Goal: Navigation & Orientation: Understand site structure

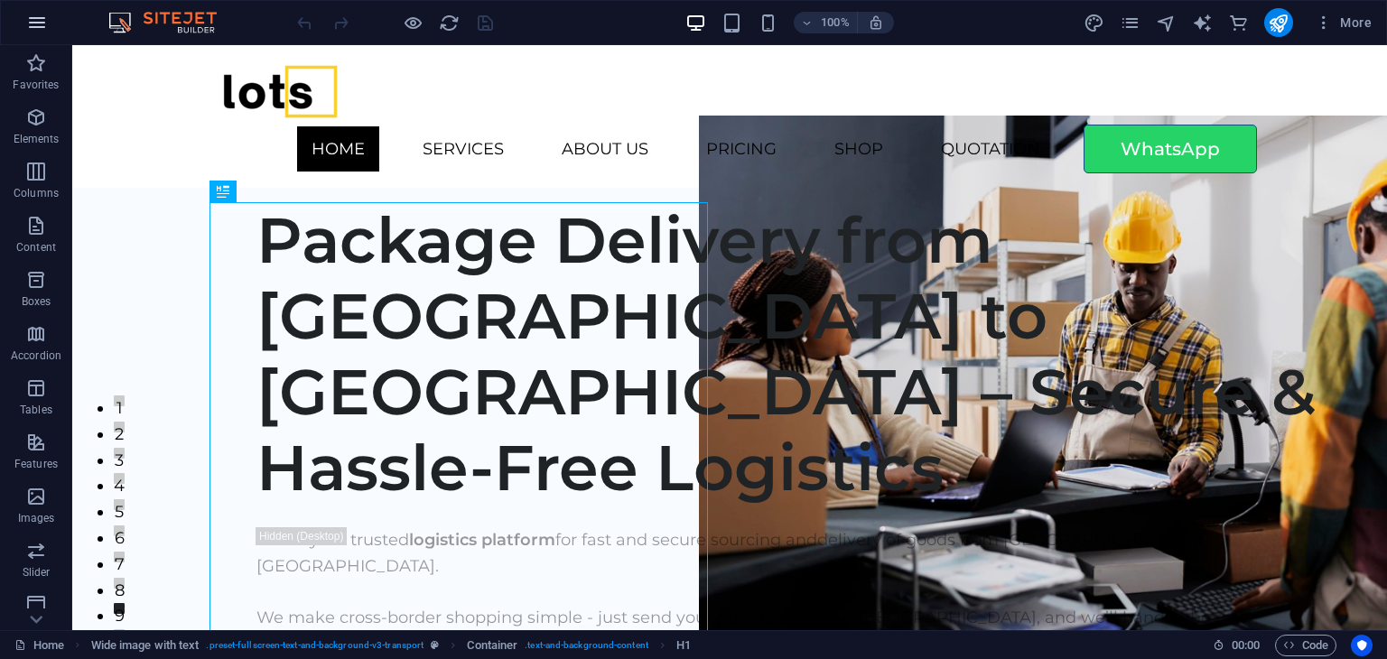
click at [42, 23] on icon "button" at bounding box center [37, 23] width 22 height 22
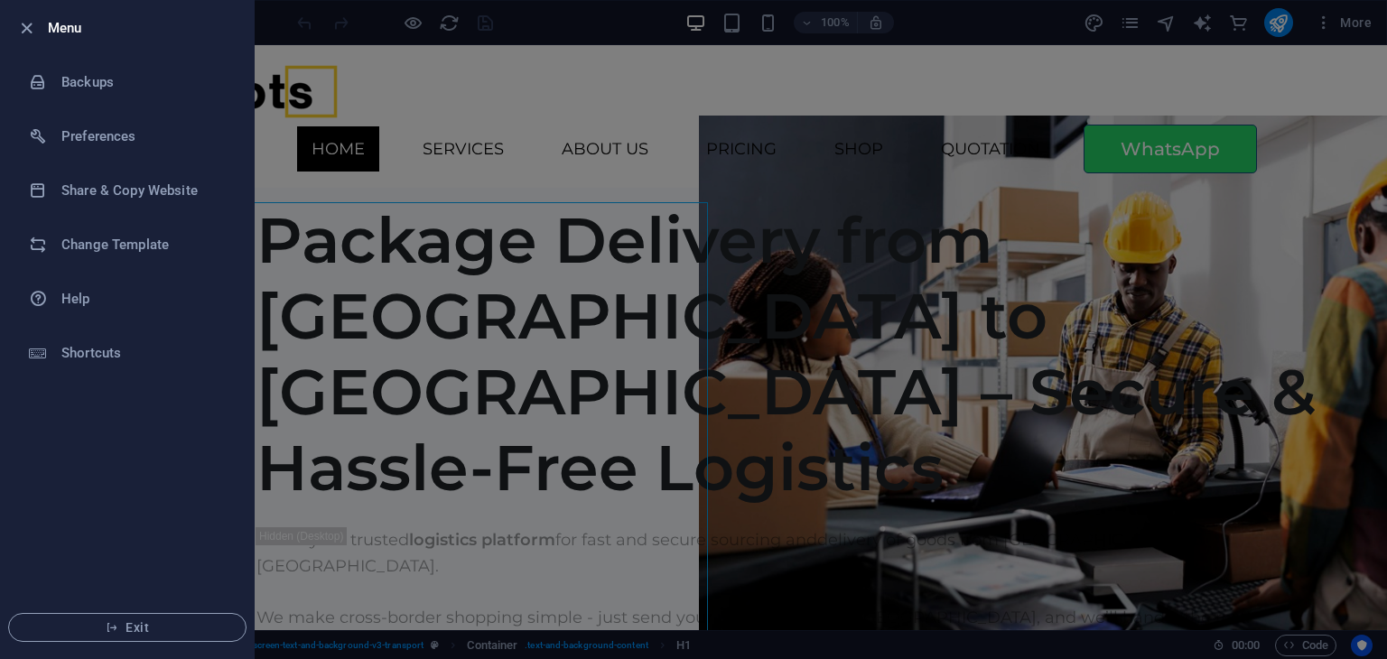
click at [1382, 83] on div at bounding box center [693, 329] width 1387 height 659
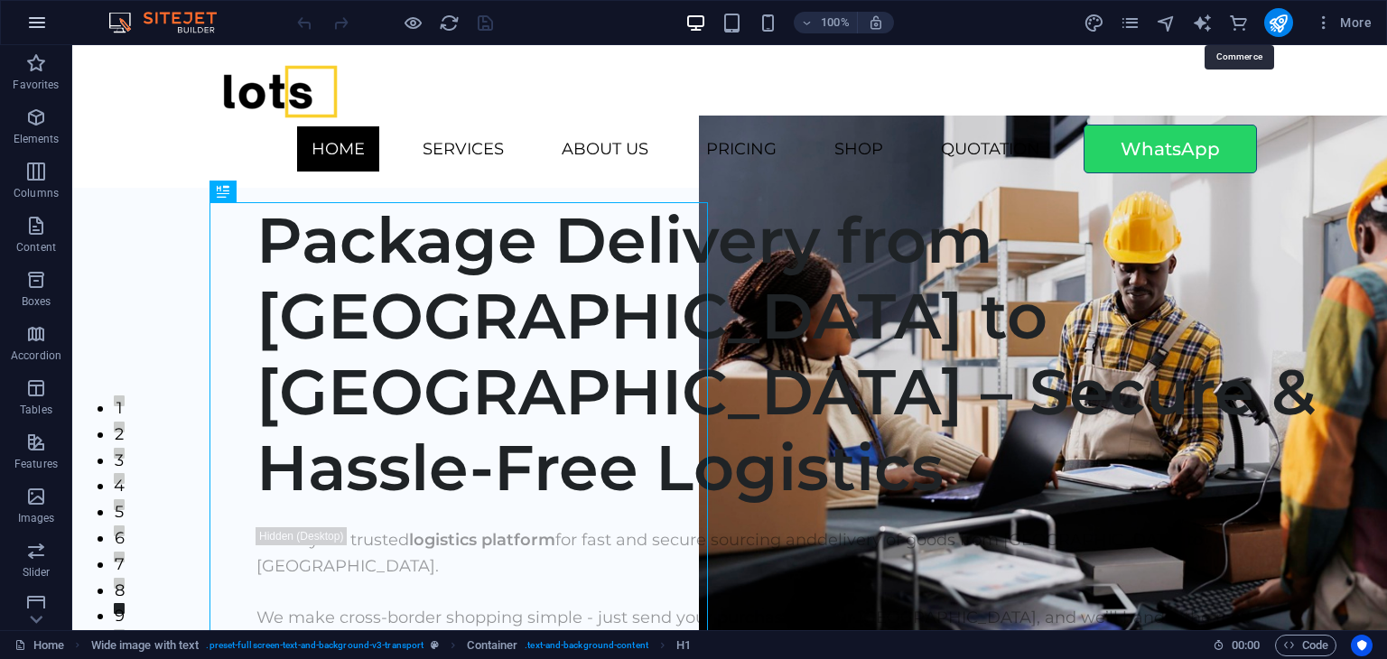
drag, startPoint x: 1239, startPoint y: 23, endPoint x: 38, endPoint y: 13, distance: 1200.7
click at [38, 13] on icon "button" at bounding box center [37, 23] width 22 height 22
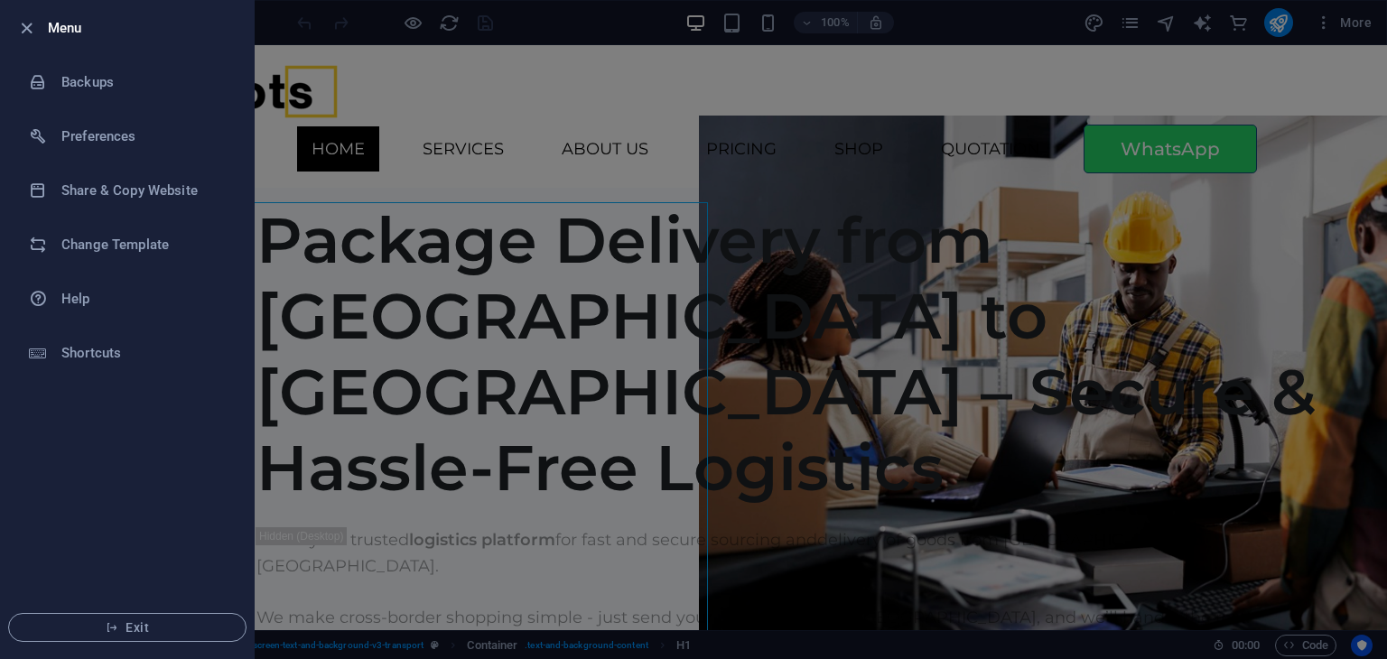
click at [1231, 29] on div at bounding box center [693, 329] width 1387 height 659
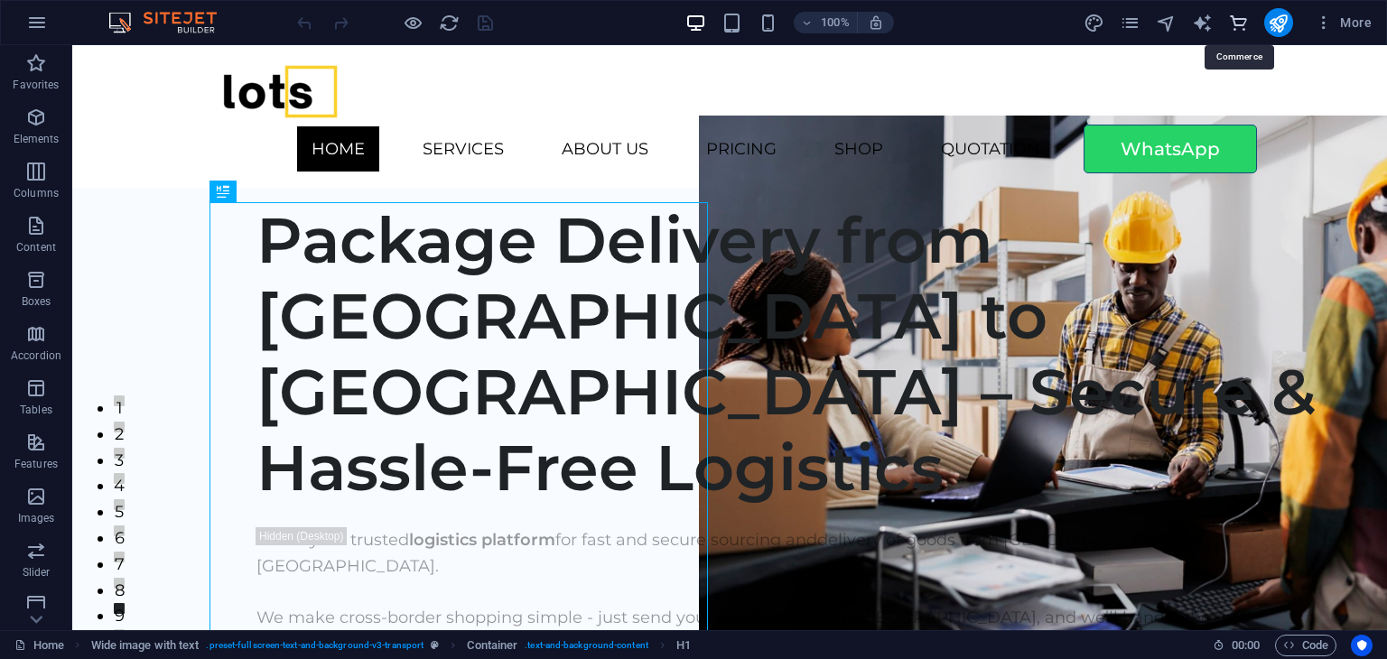
click at [1239, 27] on icon "commerce" at bounding box center [1238, 23] width 21 height 21
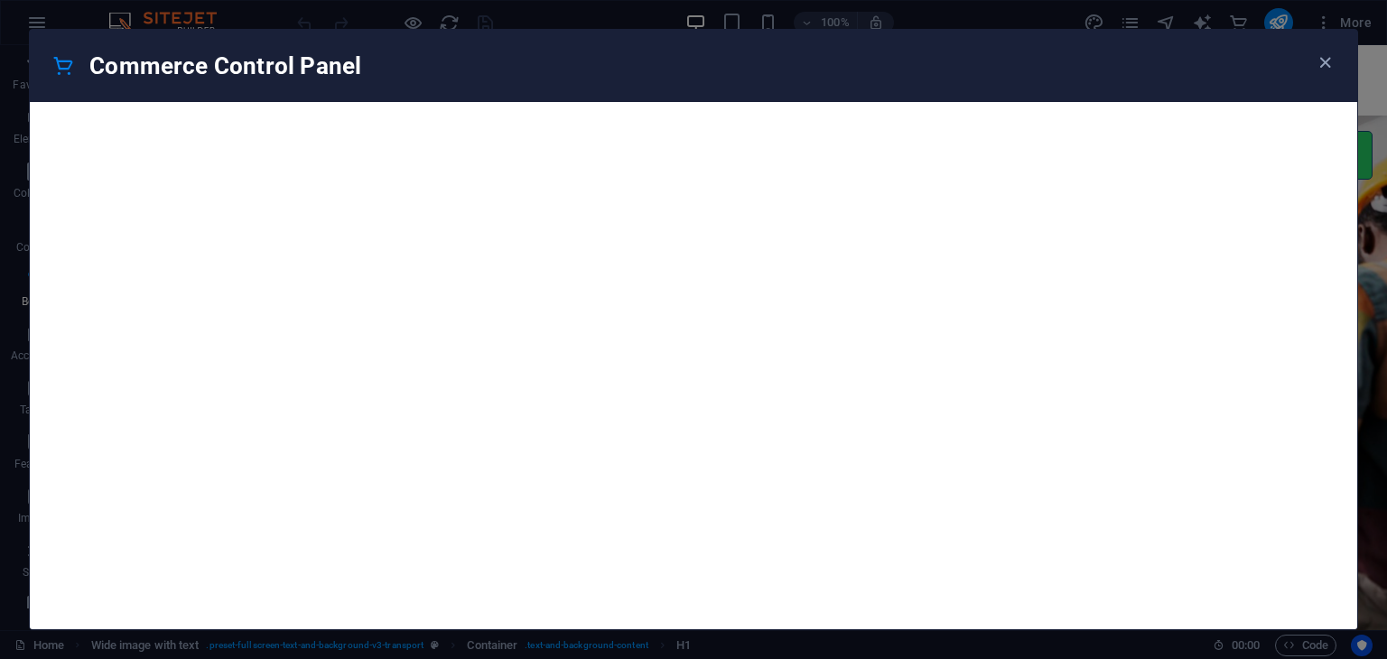
scroll to position [17397, 0]
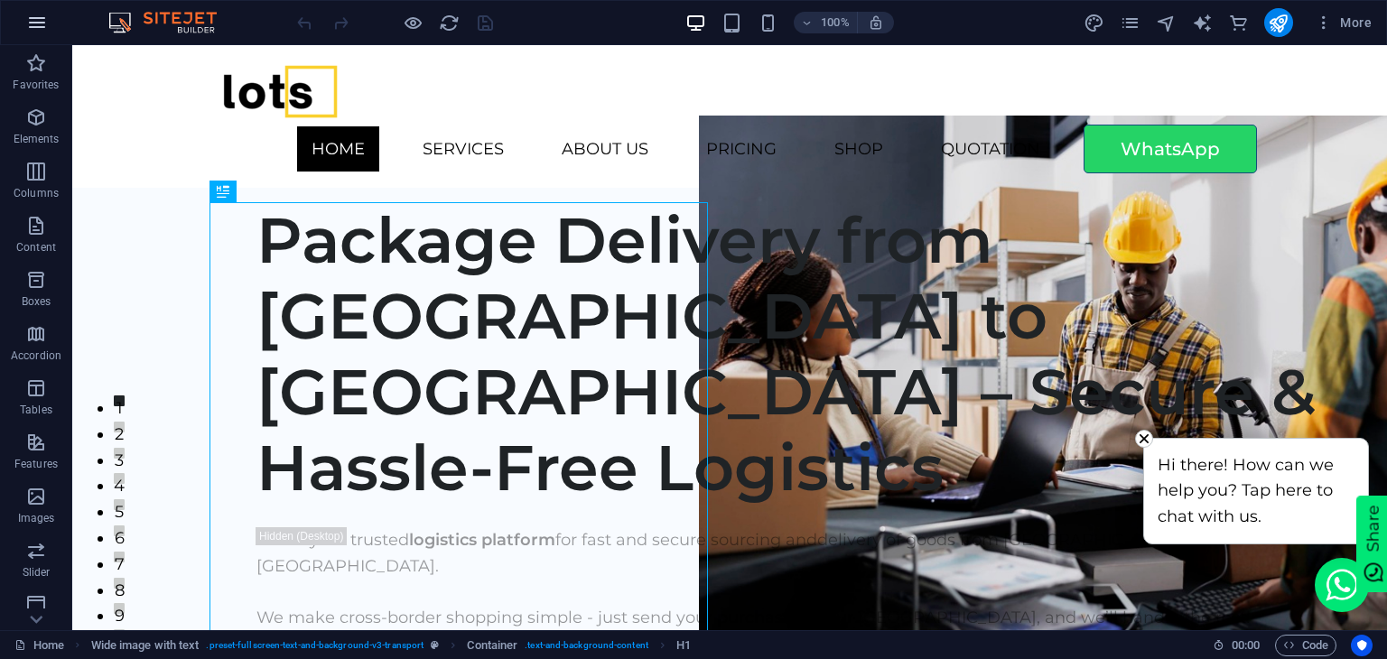
click at [43, 21] on icon "button" at bounding box center [37, 23] width 22 height 22
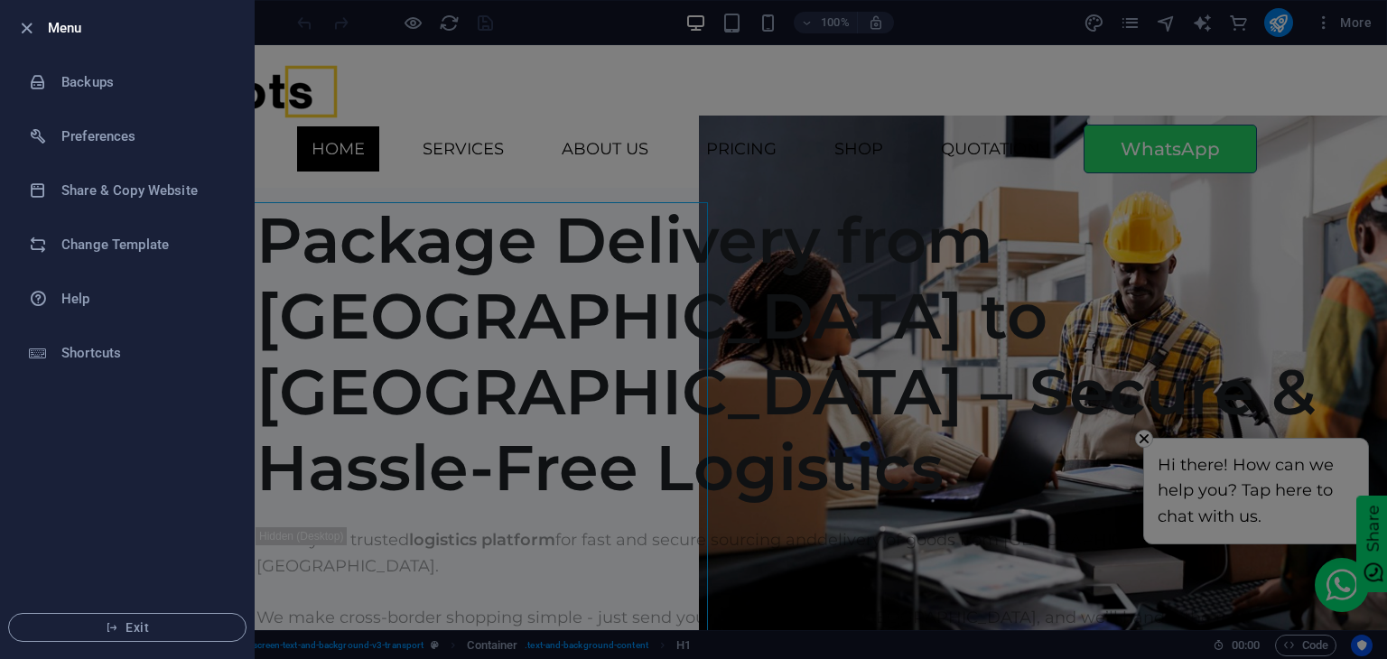
click at [127, 614] on button "Exit" at bounding box center [127, 627] width 238 height 29
